Goal: Information Seeking & Learning: Learn about a topic

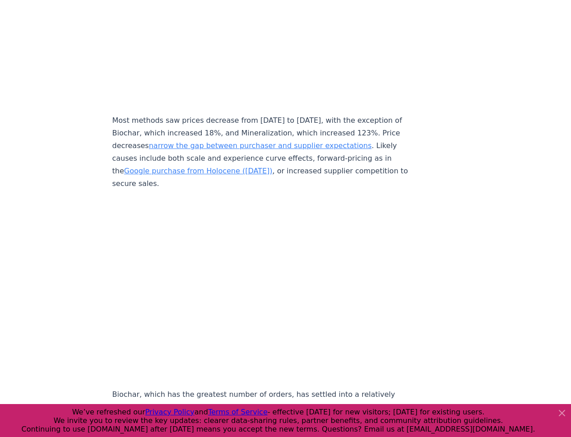
scroll to position [3946, 0]
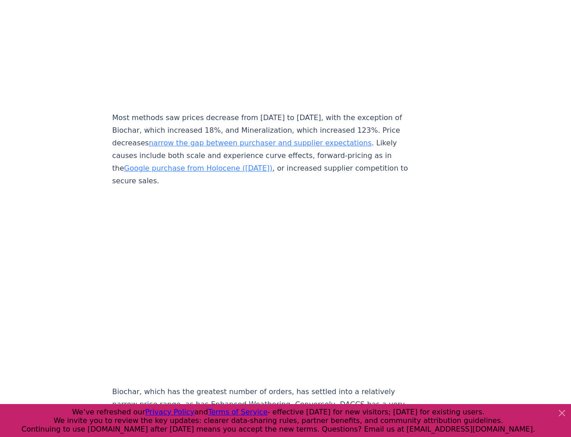
click at [559, 414] on icon at bounding box center [561, 412] width 11 height 11
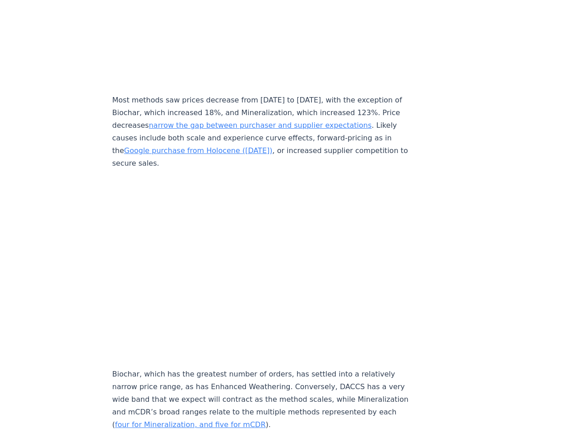
scroll to position [3965, 0]
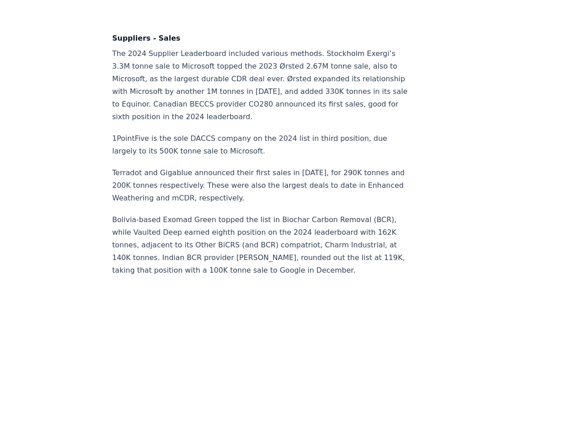
scroll to position [5806, 0]
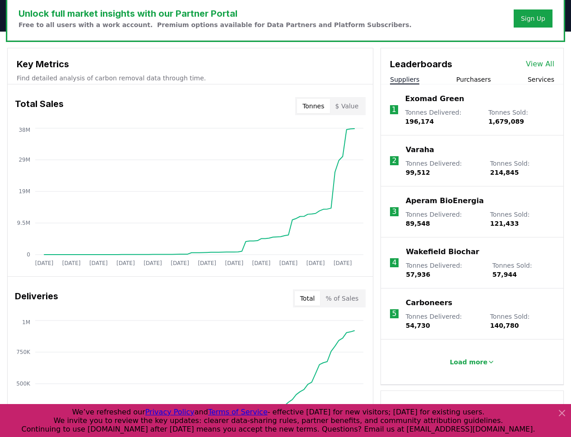
scroll to position [284, 0]
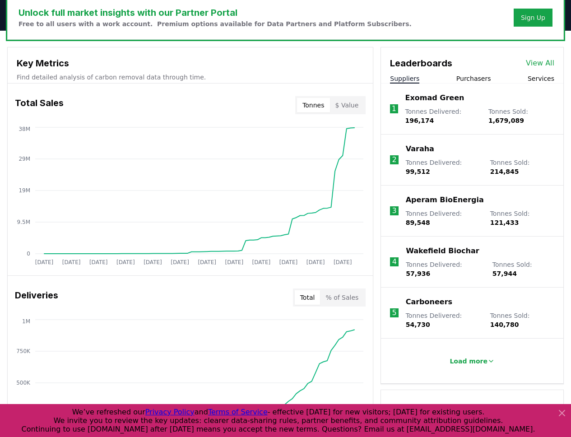
click at [472, 80] on button "Purchasers" at bounding box center [473, 78] width 35 height 9
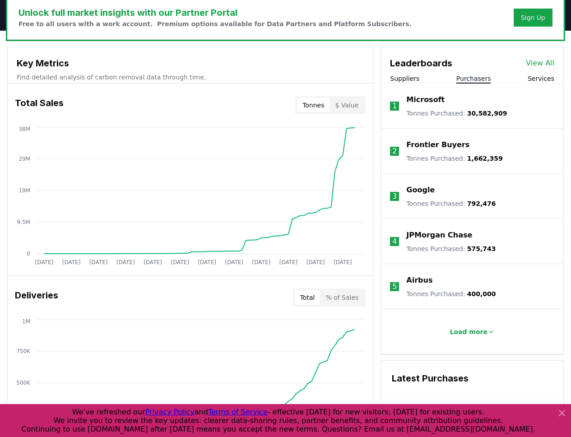
click at [436, 111] on p "Tonnes Purchased : 30,582,909" at bounding box center [456, 113] width 101 height 9
click at [537, 80] on button "Services" at bounding box center [540, 78] width 27 height 9
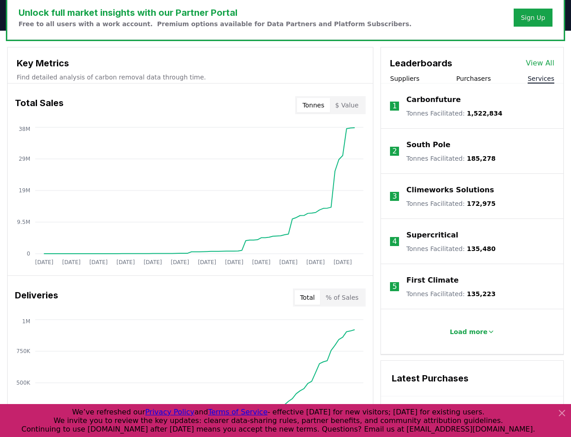
drag, startPoint x: 453, startPoint y: 112, endPoint x: 430, endPoint y: 112, distance: 23.0
click at [453, 112] on p "Tonnes Facilitated : 1,522,834" at bounding box center [454, 113] width 96 height 9
click at [473, 85] on li "1 Carbonfuture Tonnes Facilitated : 1,522,834" at bounding box center [472, 105] width 182 height 45
click at [460, 72] on div "Leaderboards View All Suppliers Purchasers Services" at bounding box center [472, 65] width 182 height 36
click at [460, 75] on button "Purchasers" at bounding box center [473, 78] width 35 height 9
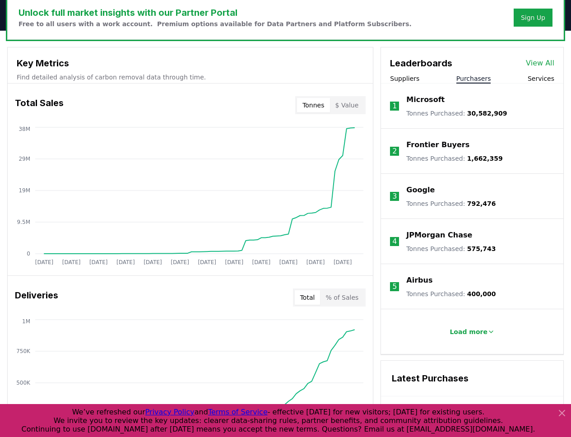
click at [417, 75] on div "Suppliers Purchasers Services" at bounding box center [472, 78] width 182 height 9
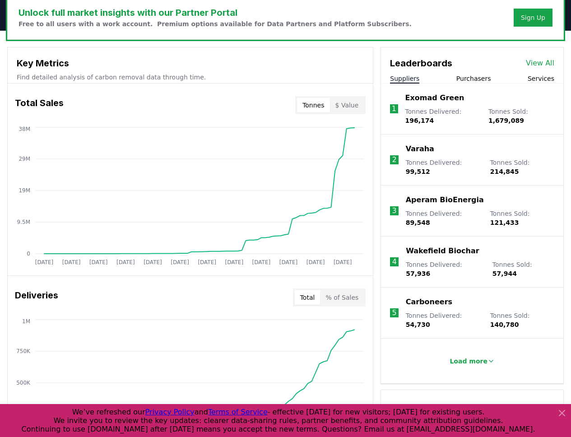
click at [411, 80] on button "Suppliers" at bounding box center [404, 78] width 29 height 9
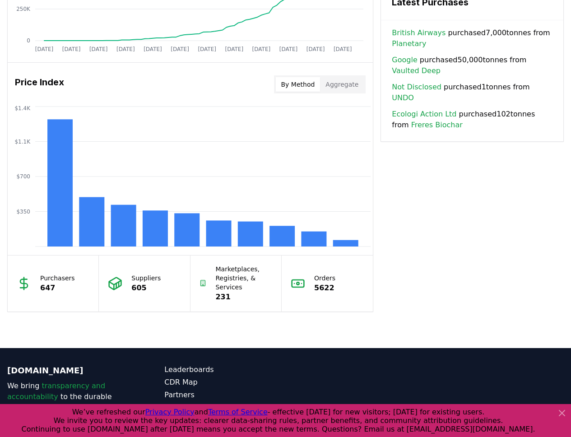
scroll to position [676, 0]
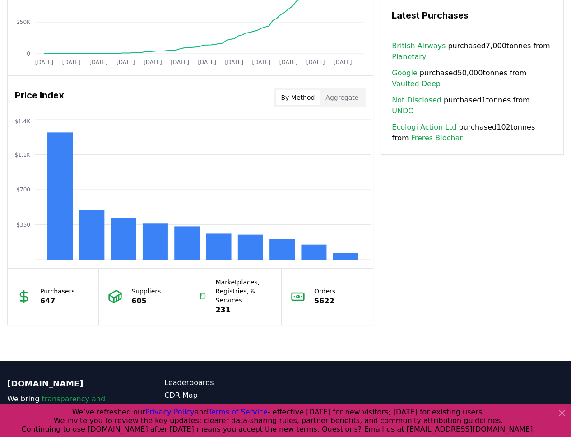
click at [51, 306] on p "647" at bounding box center [57, 301] width 35 height 11
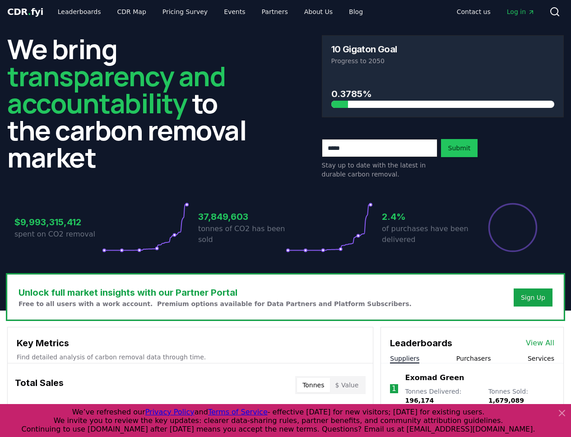
scroll to position [0, 0]
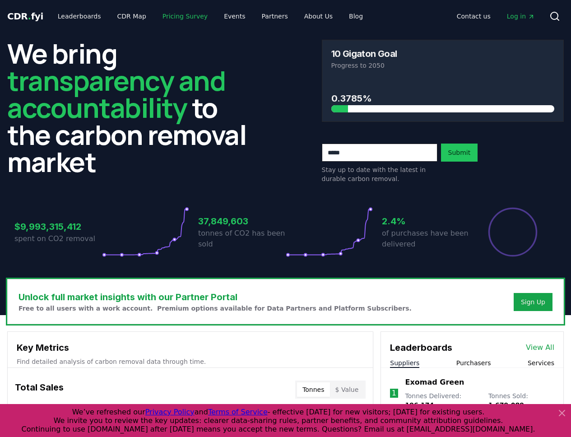
click at [163, 21] on link "Pricing Survey" at bounding box center [185, 16] width 60 height 16
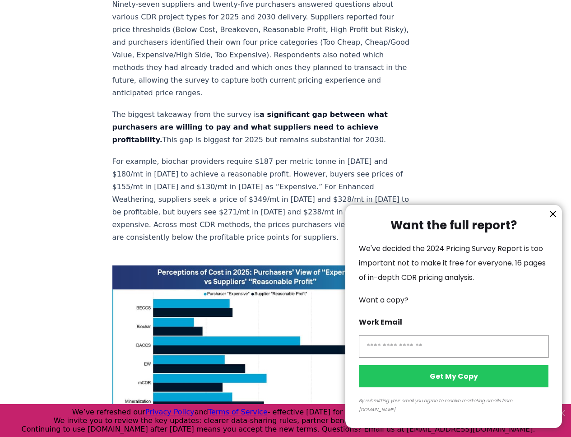
scroll to position [518, 0]
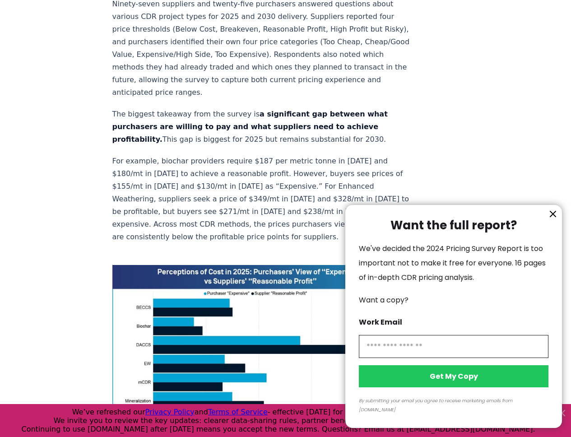
click at [554, 217] on icon "information" at bounding box center [552, 213] width 5 height 5
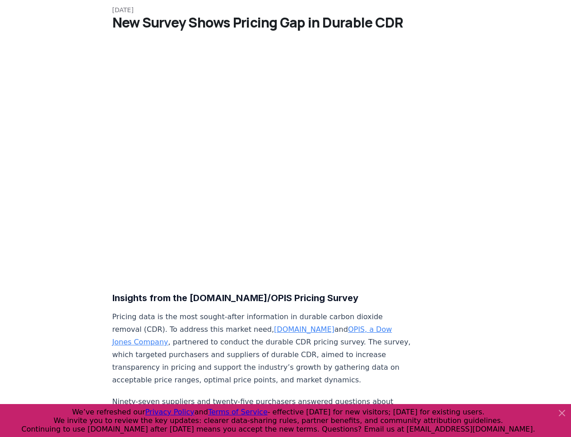
scroll to position [0, 0]
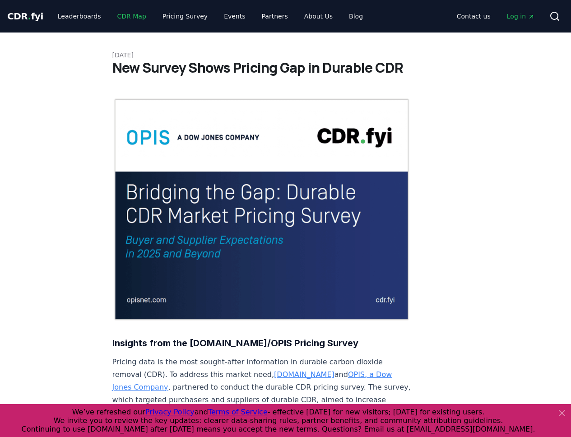
click at [122, 15] on link "CDR Map" at bounding box center [131, 16] width 43 height 16
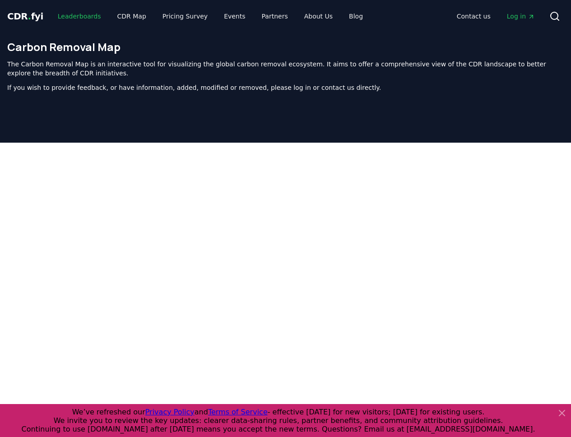
click at [76, 15] on link "Leaderboards" at bounding box center [80, 16] width 58 height 16
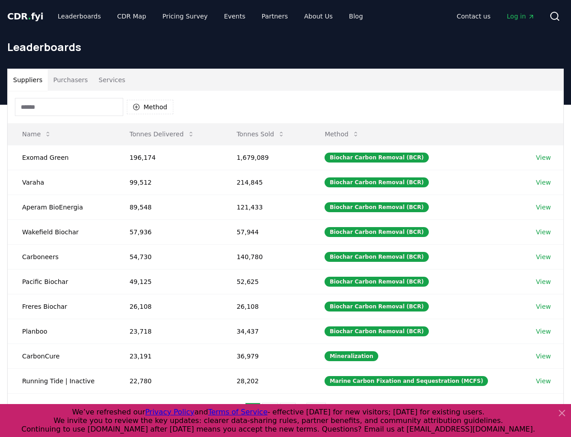
click at [106, 83] on button "Services" at bounding box center [111, 80] width 37 height 22
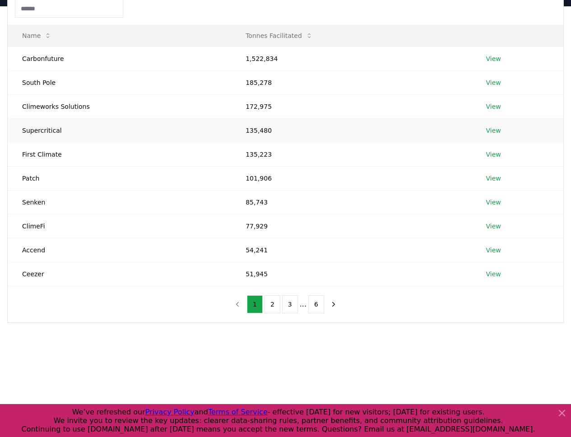
scroll to position [85, 0]
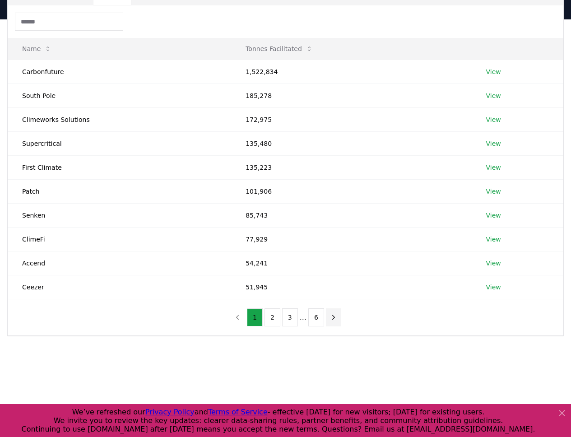
click at [329, 321] on button "next page" at bounding box center [333, 317] width 15 height 18
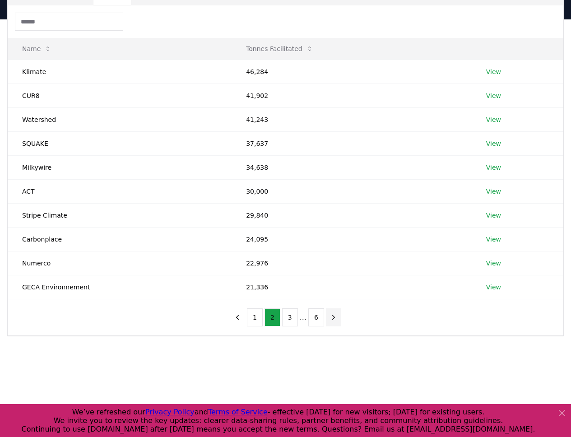
click at [329, 321] on button "next page" at bounding box center [333, 317] width 15 height 18
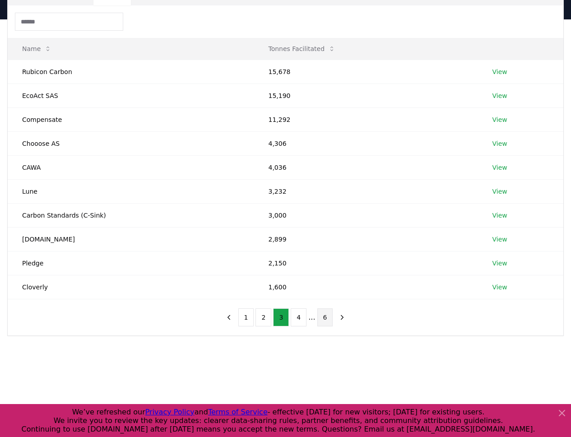
click at [320, 318] on button "6" at bounding box center [325, 317] width 16 height 18
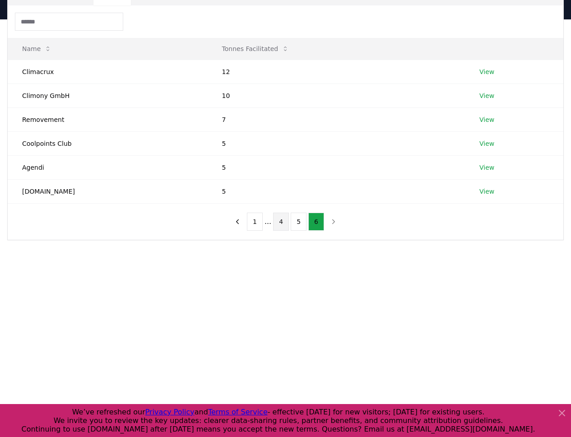
click at [277, 220] on button "4" at bounding box center [281, 222] width 16 height 18
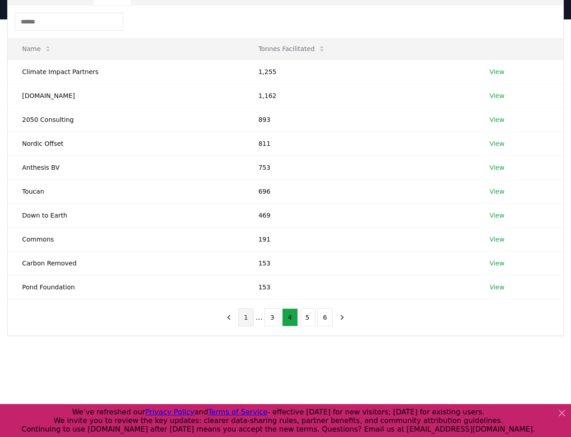
click at [251, 321] on button "1" at bounding box center [246, 317] width 16 height 18
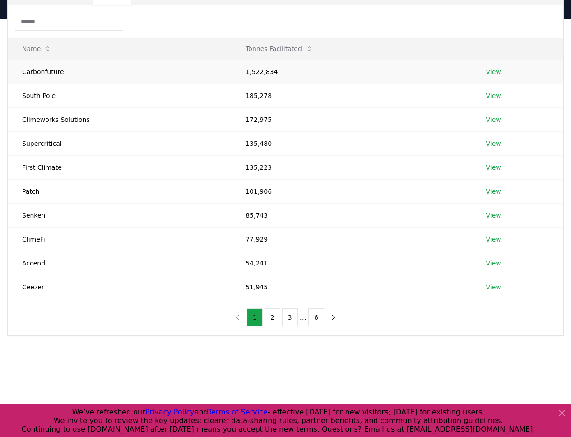
click at [492, 72] on link "View" at bounding box center [493, 71] width 15 height 9
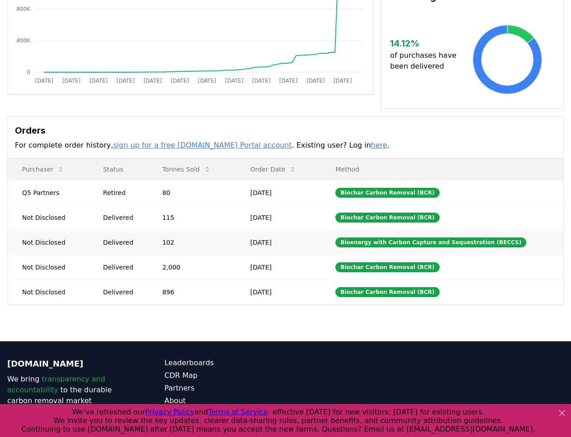
scroll to position [162, 0]
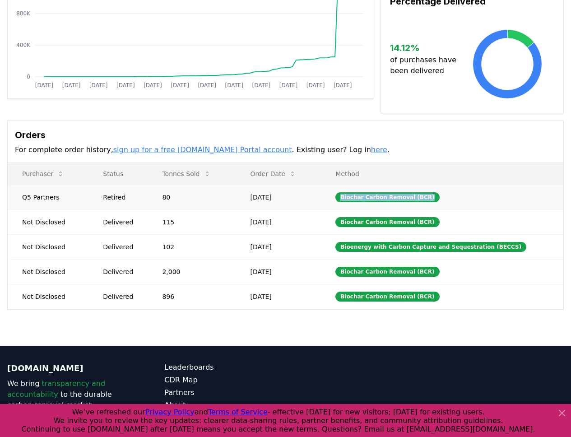
drag, startPoint x: 352, startPoint y: 198, endPoint x: 488, endPoint y: 196, distance: 135.8
click at [488, 198] on td "Biochar Carbon Removal (BCR)" at bounding box center [442, 197] width 242 height 25
click at [488, 196] on td "Biochar Carbon Removal (BCR)" at bounding box center [442, 197] width 242 height 25
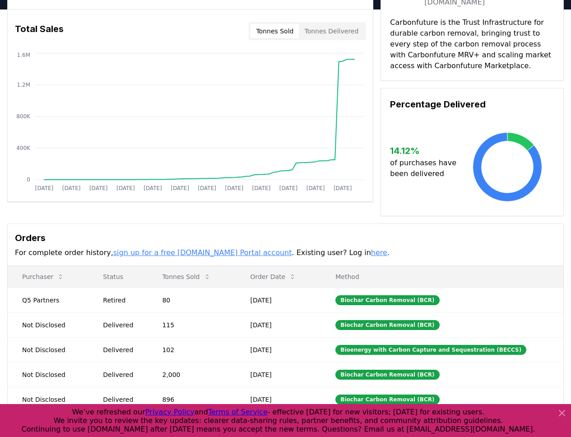
scroll to position [0, 0]
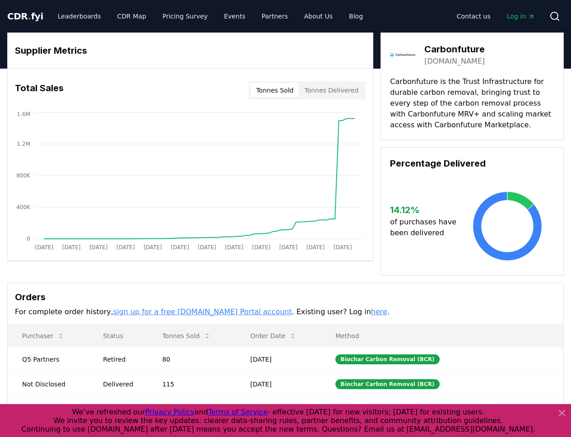
click at [378, 240] on div "Supplier Metrics Total Sales Tonnes Sold Tonnes Delivered [DATE] [DATE] [DATE] …" at bounding box center [285, 153] width 556 height 243
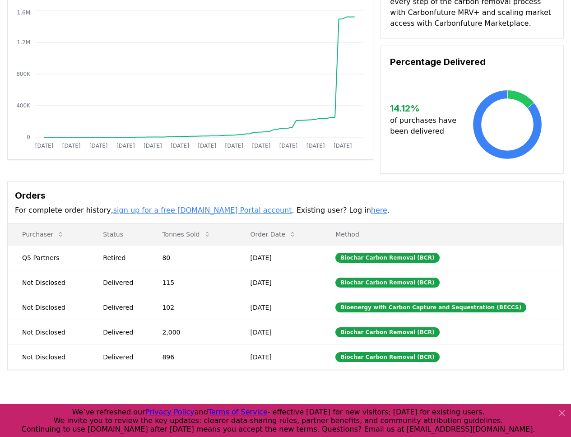
scroll to position [117, 0]
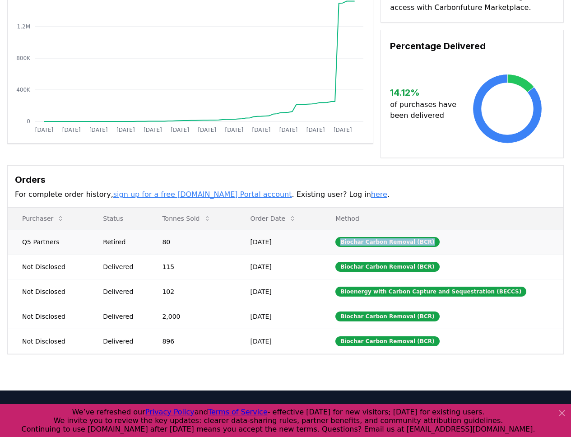
drag, startPoint x: 341, startPoint y: 238, endPoint x: 492, endPoint y: 240, distance: 151.2
click at [493, 241] on td "Biochar Carbon Removal (BCR)" at bounding box center [442, 241] width 242 height 25
click at [492, 240] on td "Biochar Carbon Removal (BCR)" at bounding box center [442, 241] width 242 height 25
drag, startPoint x: 462, startPoint y: 240, endPoint x: 333, endPoint y: 241, distance: 129.5
click at [337, 240] on td "Biochar Carbon Removal (BCR)" at bounding box center [442, 241] width 242 height 25
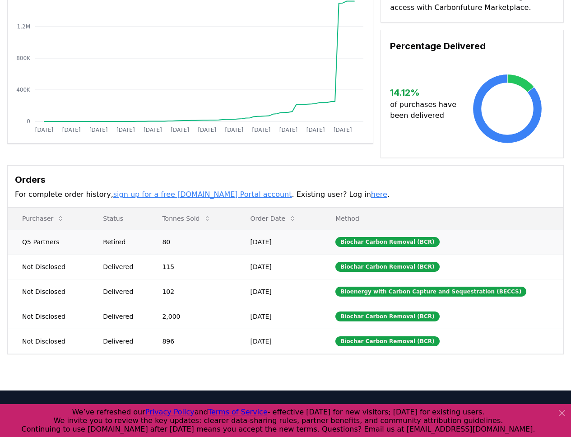
click at [286, 241] on td "Sep 03, 2025" at bounding box center [278, 241] width 85 height 25
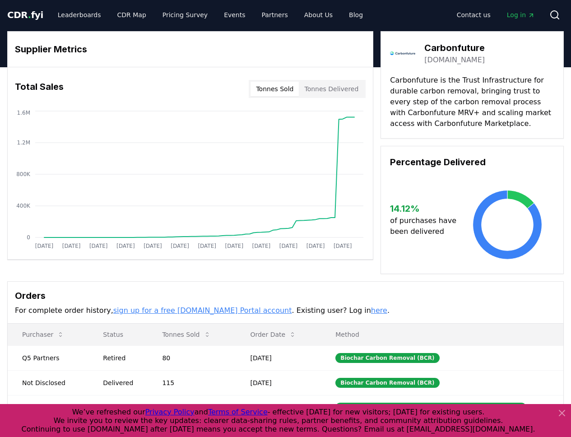
scroll to position [0, 0]
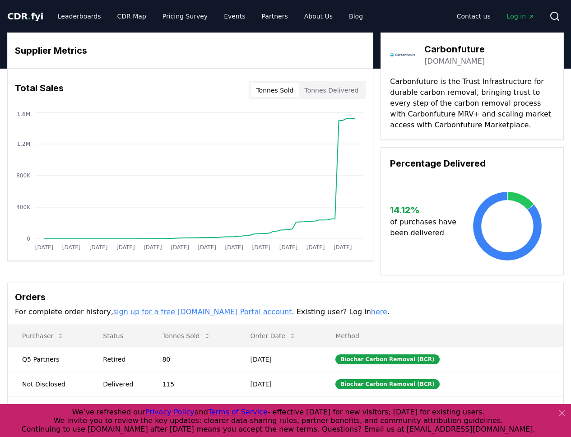
click at [27, 267] on div "Supplier Metrics Total Sales Tonnes Sold Tonnes Delivered Jan 2019 Aug 2019 Mar…" at bounding box center [285, 153] width 556 height 243
click at [378, 244] on div "Supplier Metrics Total Sales Tonnes Sold Tonnes Delivered Jan 2019 Aug 2019 Mar…" at bounding box center [285, 153] width 556 height 243
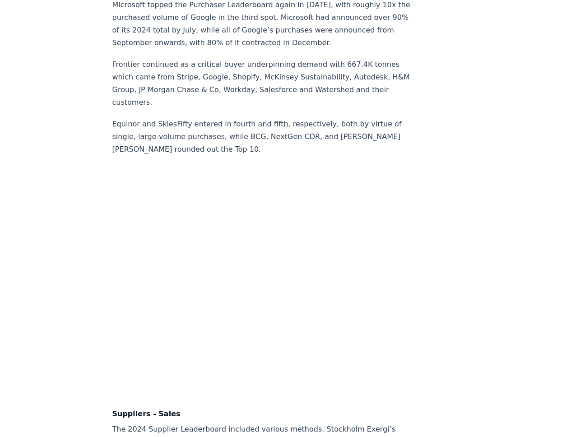
scroll to position [5430, 0]
